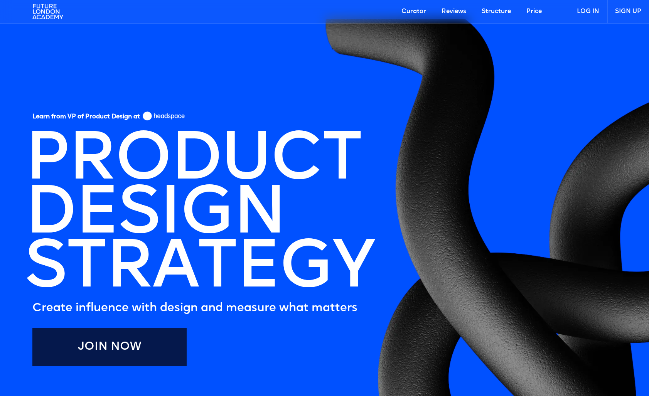
click at [580, 10] on link "LOG IN" at bounding box center [588, 11] width 38 height 23
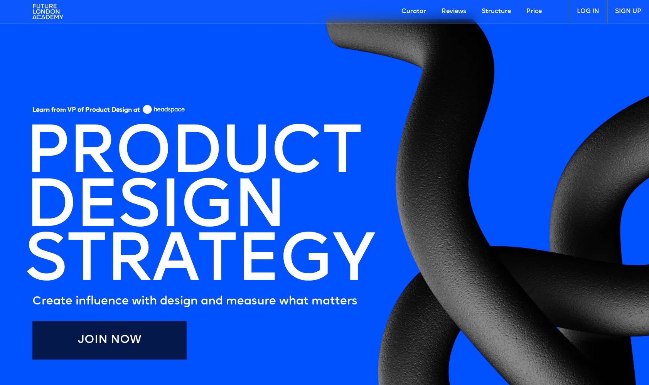
click at [107, 308] on h5 "Create influence with design and measure what matters" at bounding box center [194, 301] width 325 height 15
click at [100, 308] on h5 "Create influence with design and measure what matters" at bounding box center [194, 301] width 325 height 15
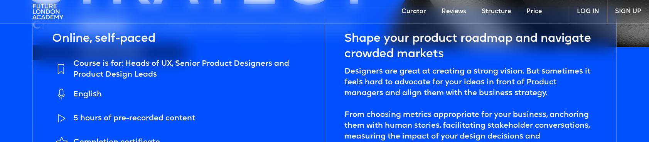
scroll to position [142, 0]
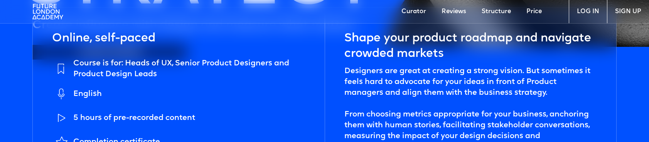
click at [98, 59] on div "Course is for: Heads of UX, Senior Product Designers and Product Design Leads" at bounding box center [189, 69] width 232 height 22
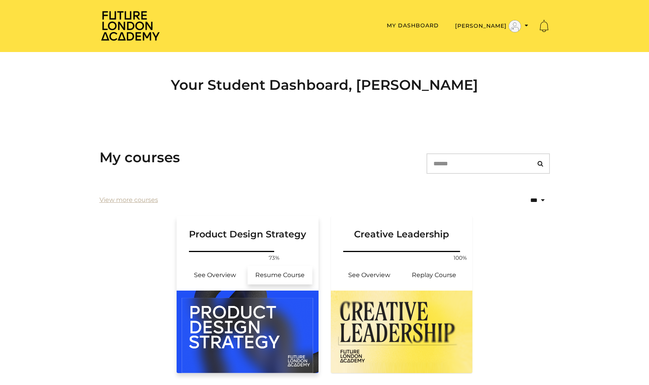
click at [267, 273] on link "Resume Course" at bounding box center [280, 275] width 65 height 19
